Goal: Check status: Check status

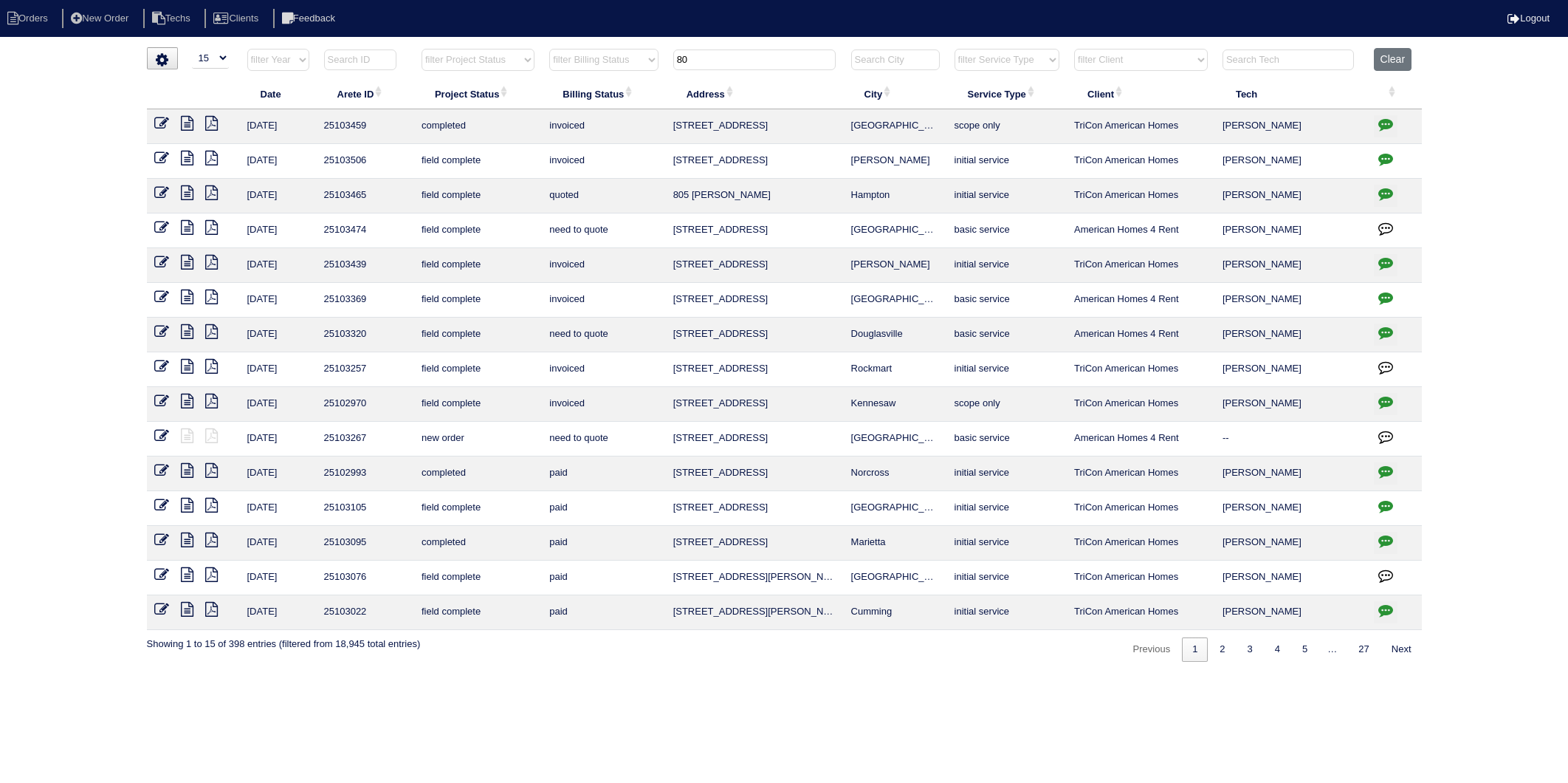
select select "15"
click at [628, 77] on tr "filter Year -- Any Year -- 2025 2024 2023 2022 2021 2020 2019 filter Project St…" at bounding box center [784, 63] width 1275 height 30
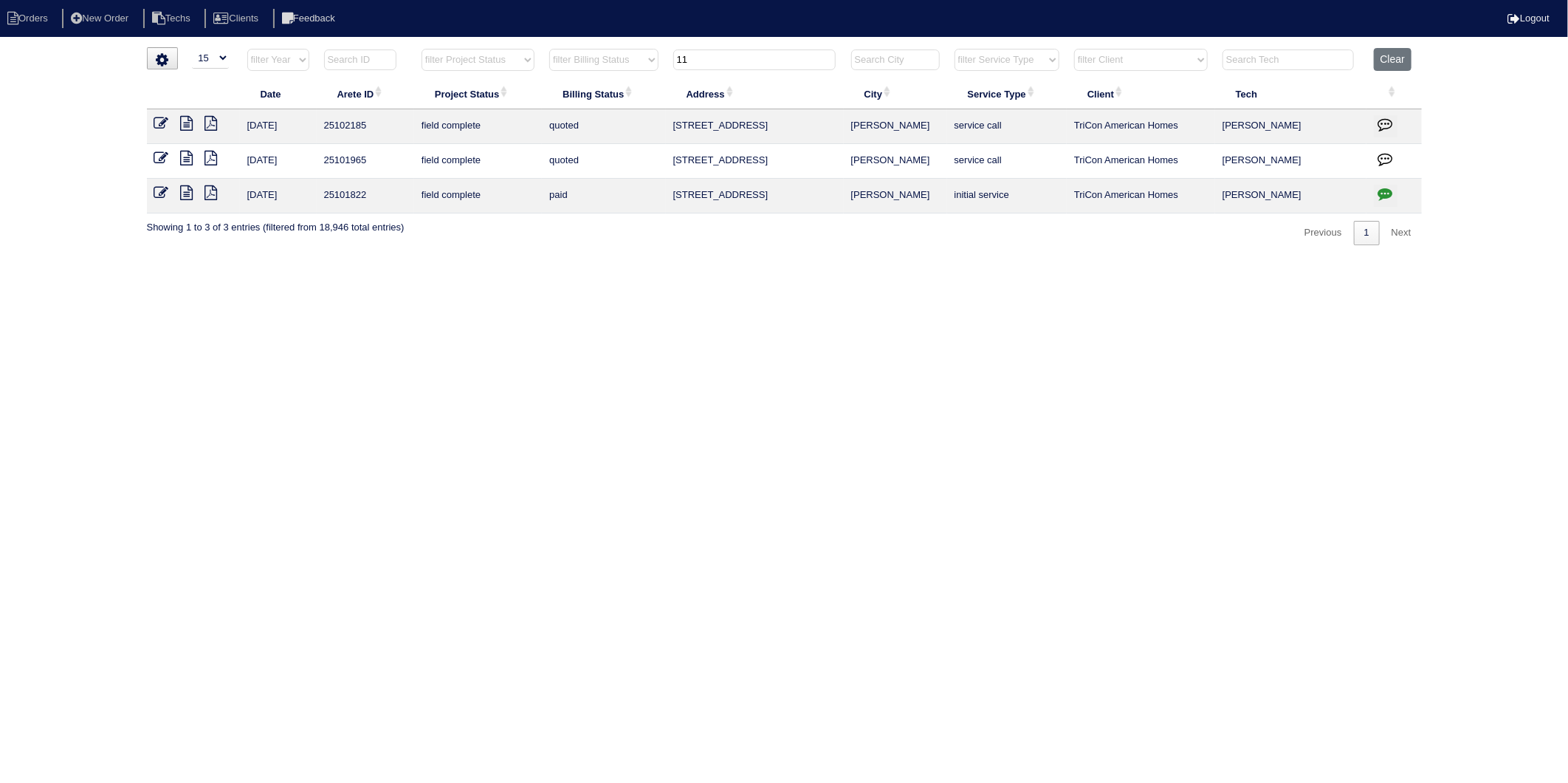
type input "1"
type input "8"
type input "0"
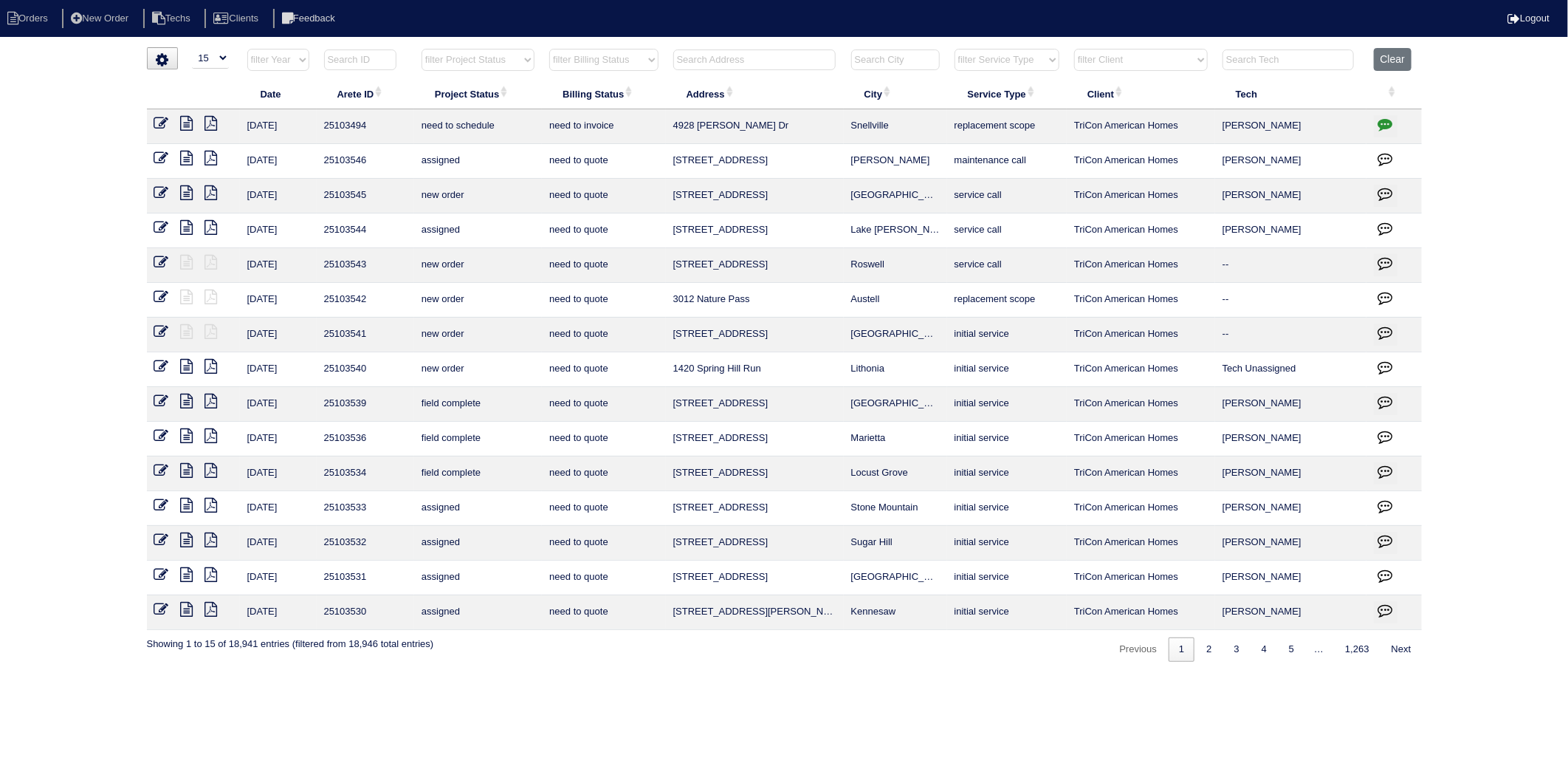
type input "2"
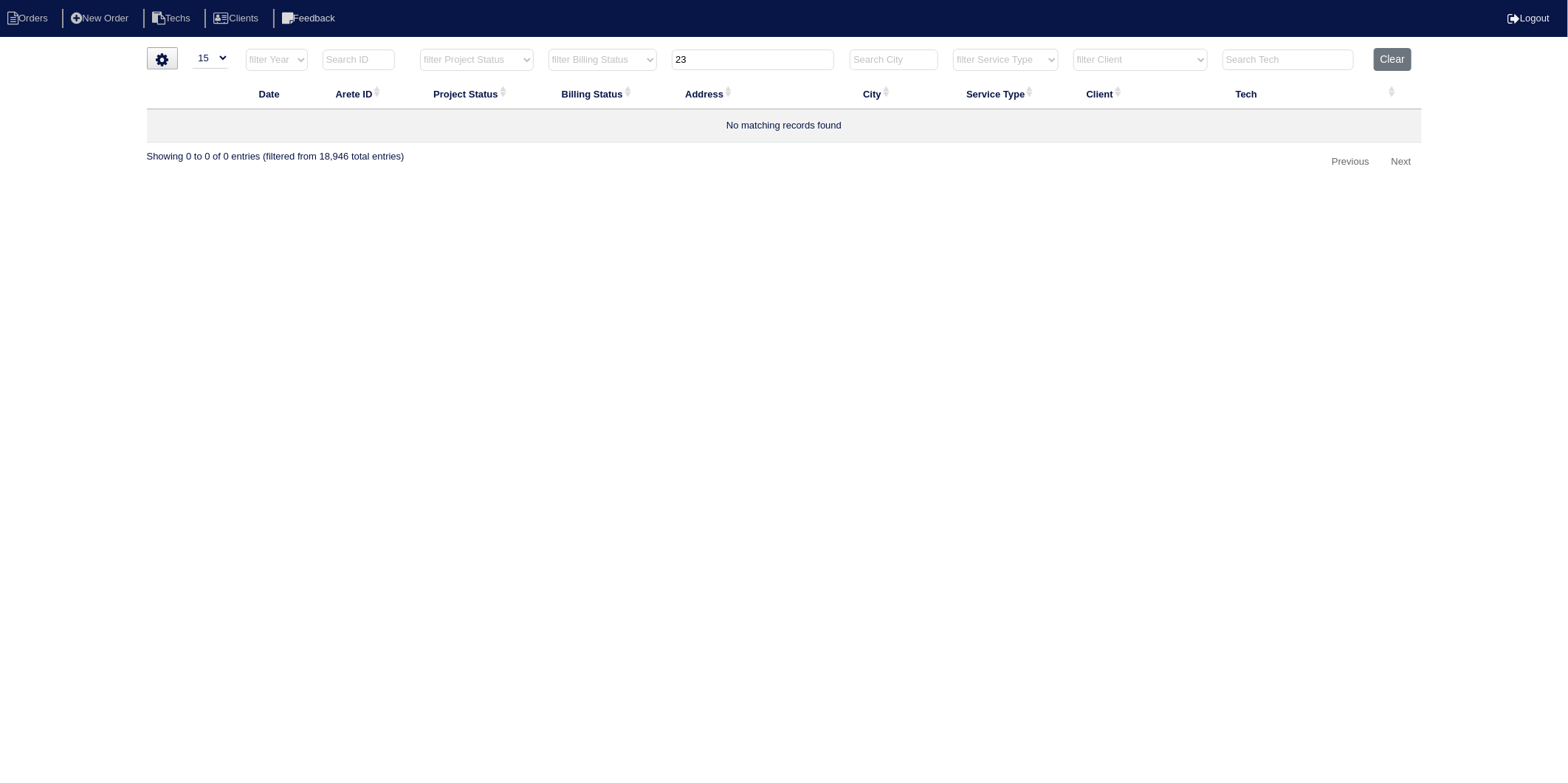
type input "2"
type input "3"
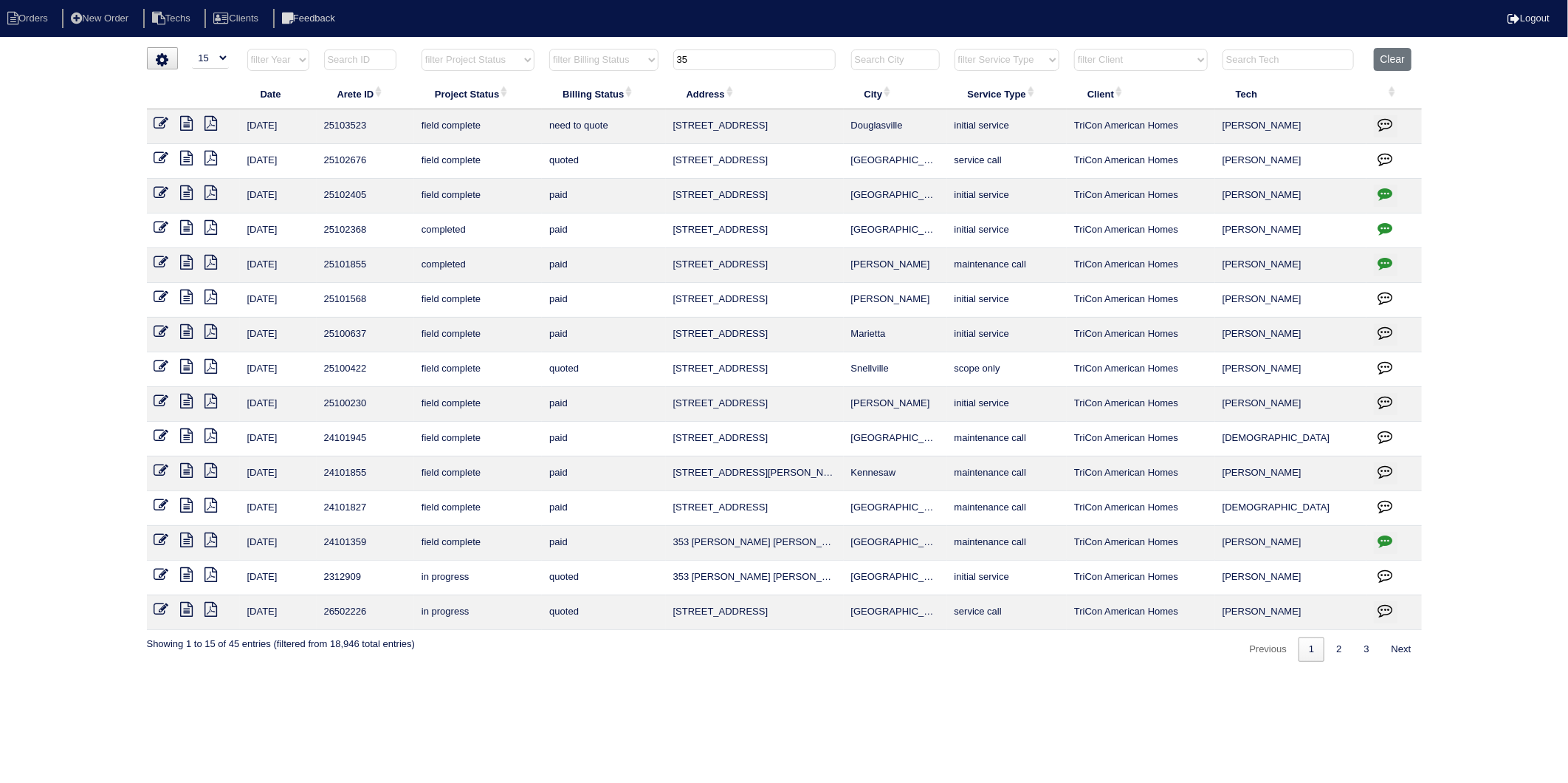
type input "3"
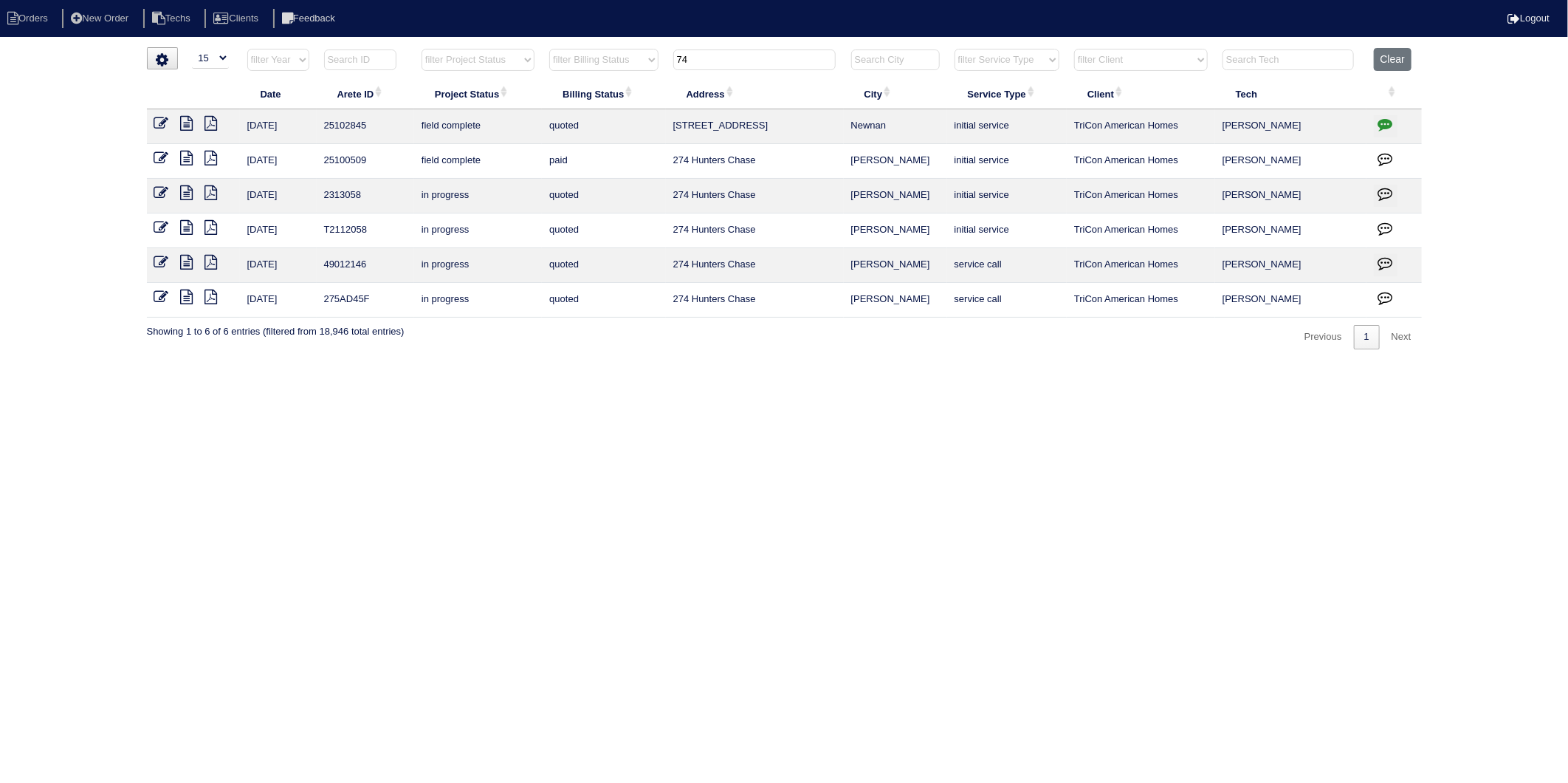
type input "7"
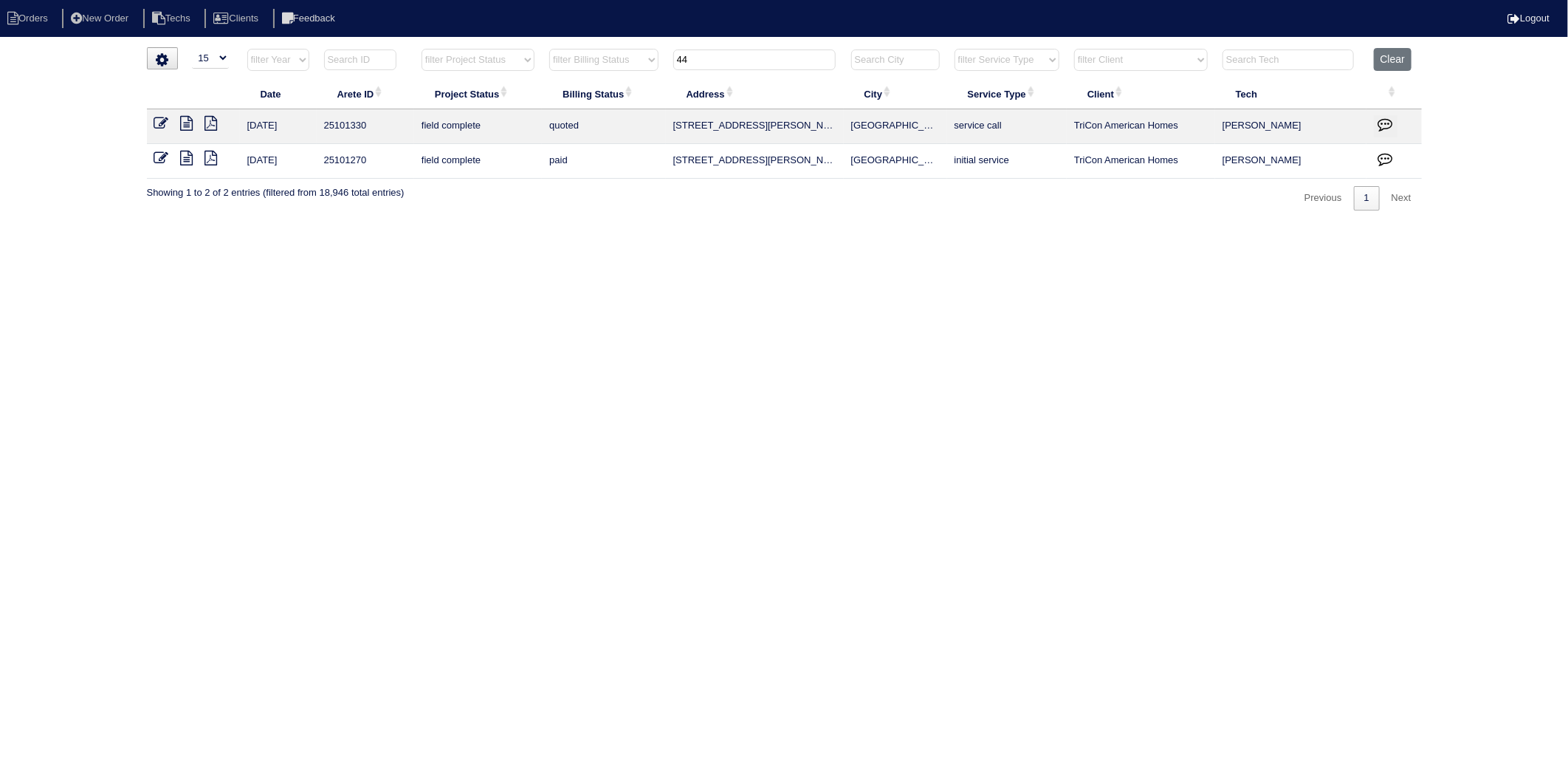
type input "4"
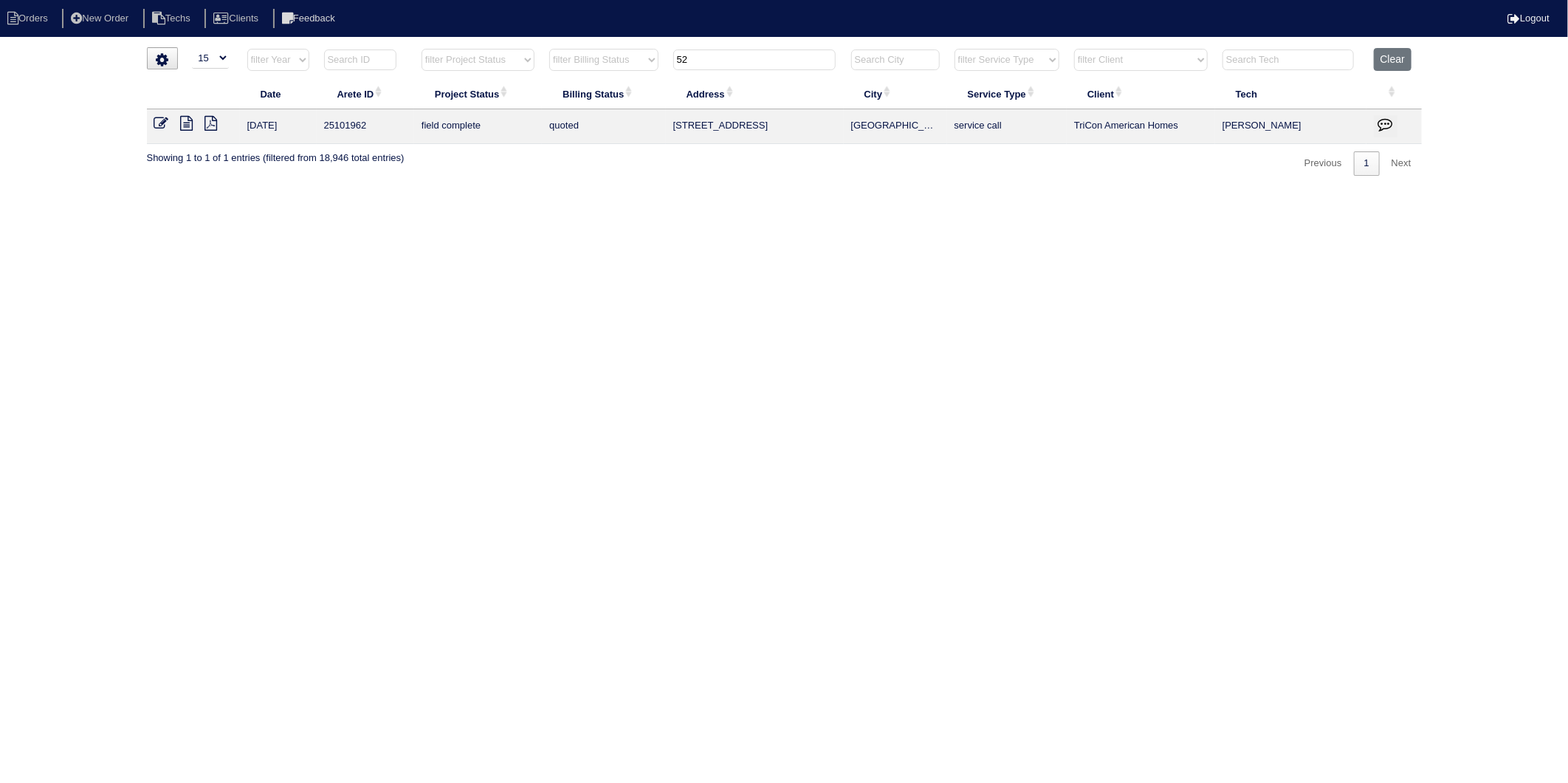
type input "5"
type input "3"
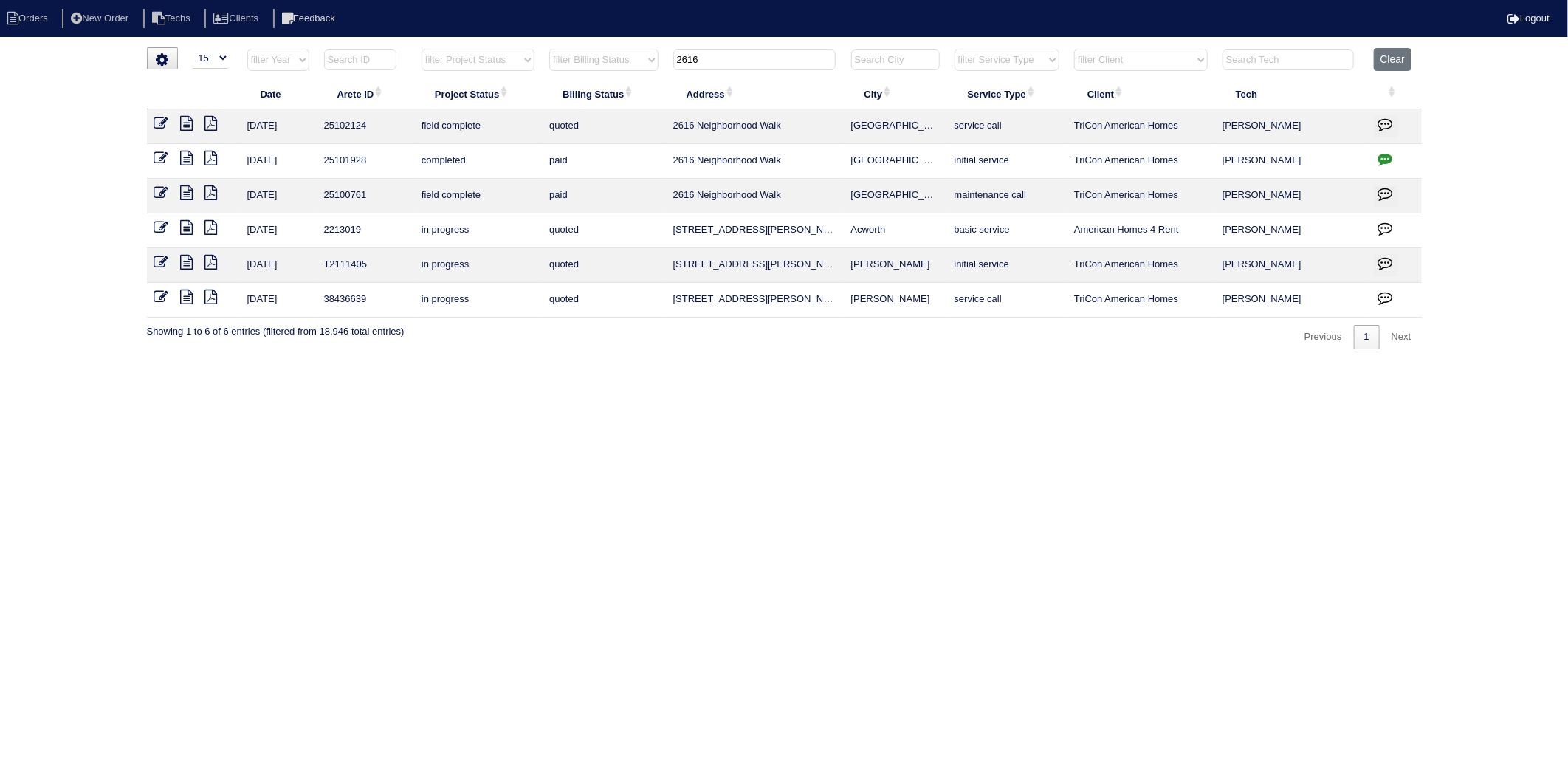
drag, startPoint x: 775, startPoint y: 64, endPoint x: 499, endPoint y: 130, distance: 283.8
click at [499, 130] on table "Date Arete ID Project Status Billing Status Address City Service Type Client Te…" at bounding box center [784, 183] width 1275 height 270
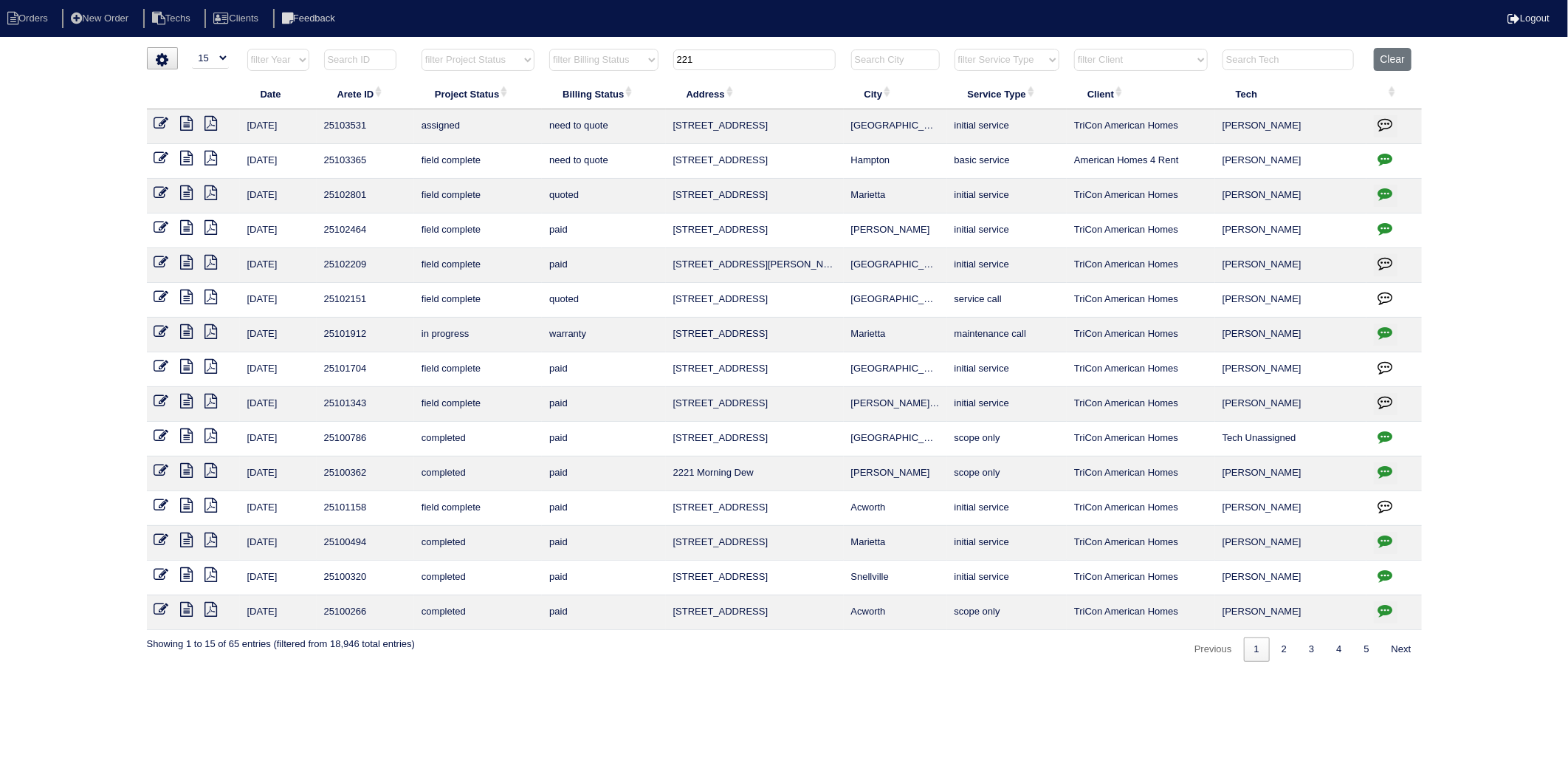
drag, startPoint x: 711, startPoint y: 61, endPoint x: 578, endPoint y: 80, distance: 134.4
click at [578, 80] on table "Date Arete ID Project Status Billing Status Address City Service Type Client Te…" at bounding box center [784, 339] width 1275 height 582
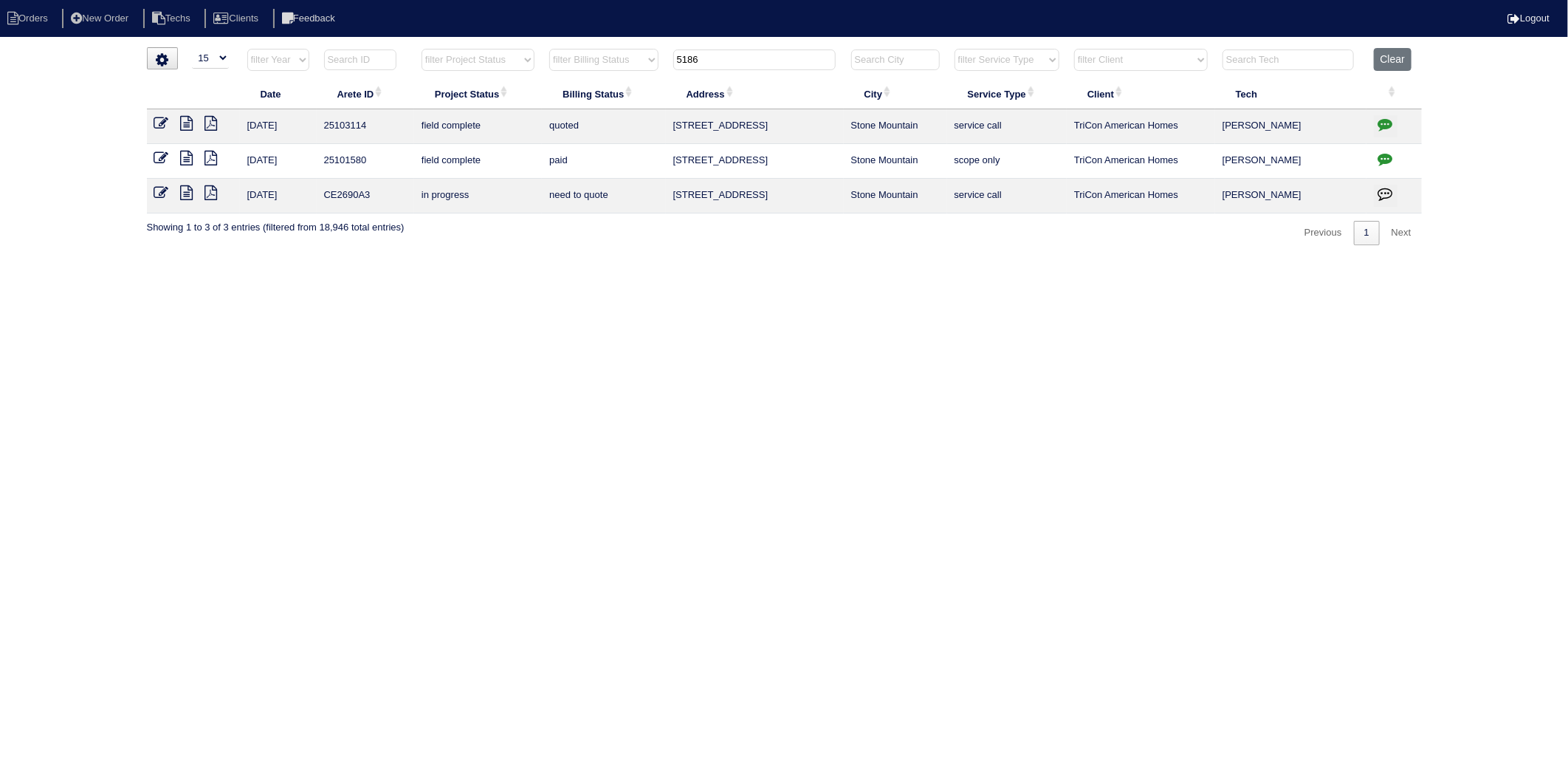
drag, startPoint x: 738, startPoint y: 62, endPoint x: 555, endPoint y: 82, distance: 184.1
click at [555, 82] on table "Date Arete ID Project Status Billing Status Address City Service Type Client Te…" at bounding box center [784, 130] width 1275 height 166
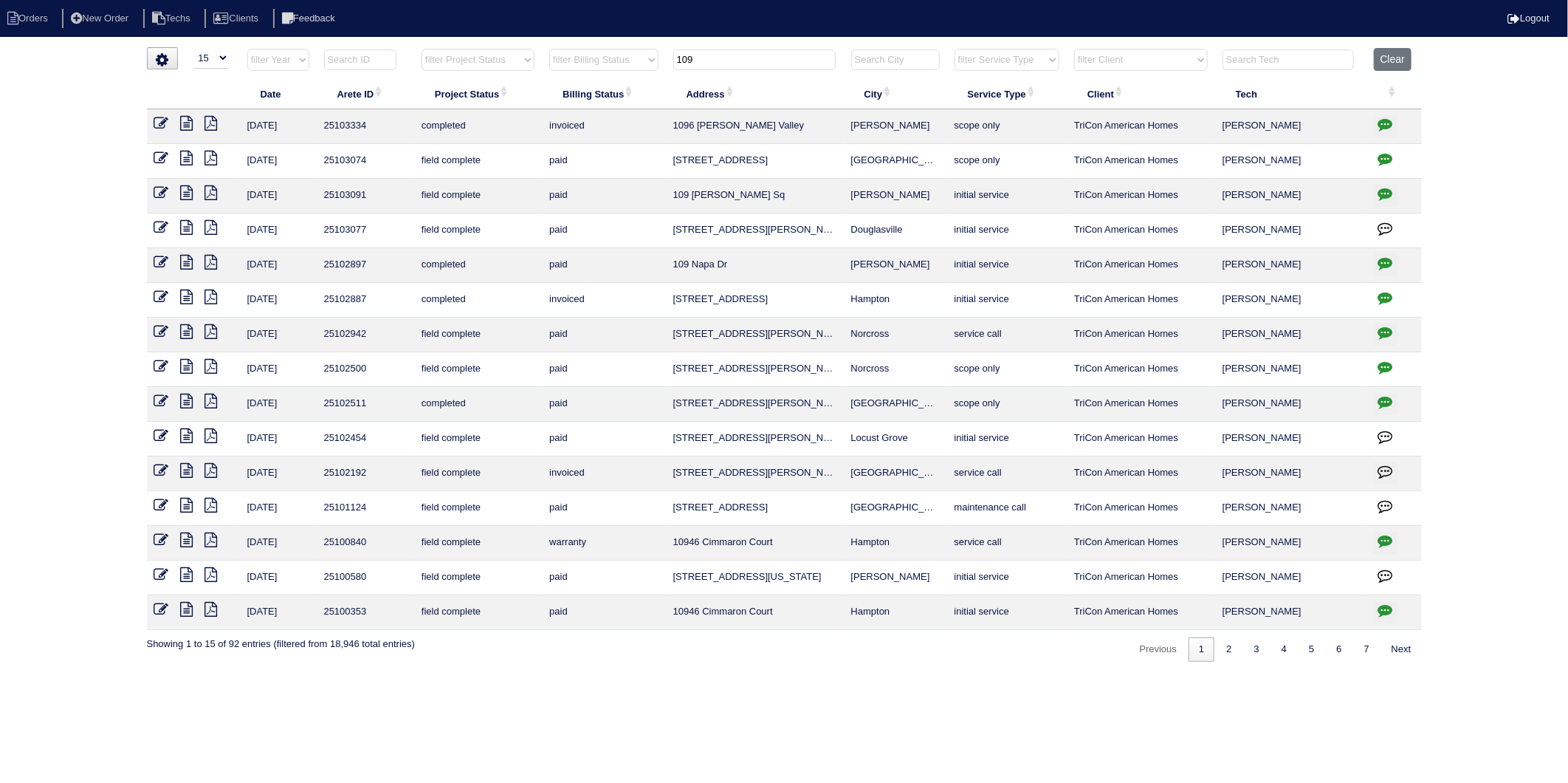
type input "109"
